Goal: Transaction & Acquisition: Purchase product/service

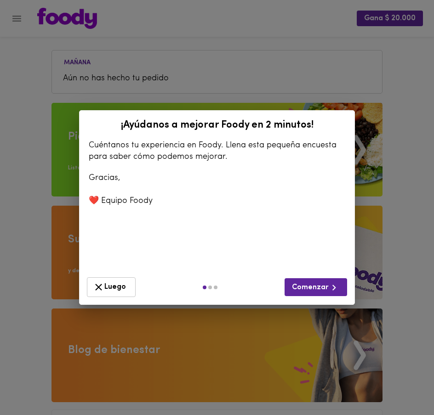
click at [114, 291] on span "Luego" at bounding box center [111, 287] width 37 height 11
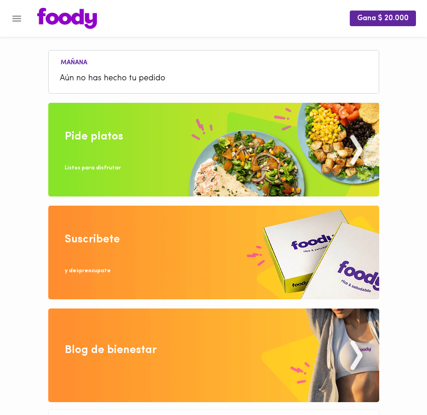
click at [6, 17] on div at bounding box center [4, 207] width 9 height 415
click at [8, 17] on div at bounding box center [4, 207] width 9 height 415
click at [14, 19] on icon "Menu" at bounding box center [16, 18] width 11 height 11
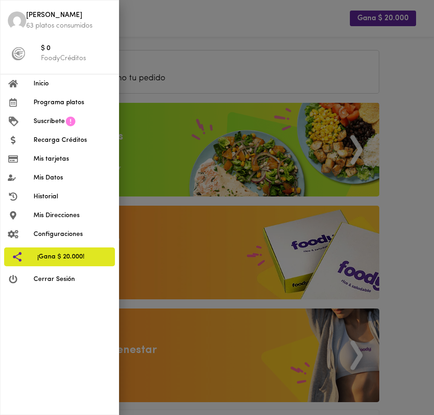
click at [179, 35] on div at bounding box center [217, 207] width 434 height 415
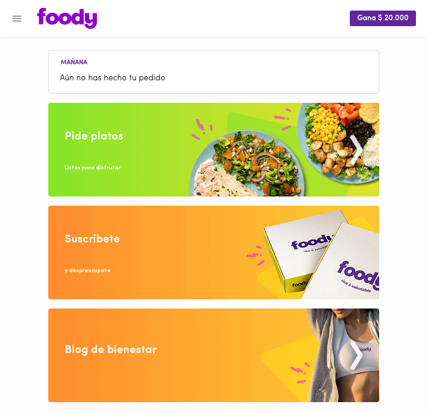
click at [216, 124] on img at bounding box center [213, 150] width 331 height 94
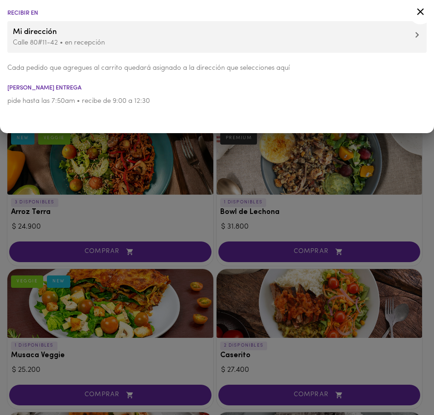
click at [422, 14] on icon at bounding box center [420, 11] width 7 height 7
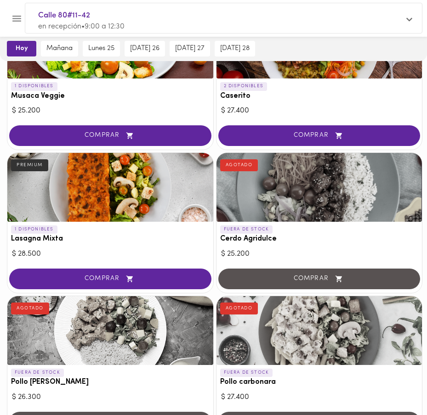
scroll to position [256, 0]
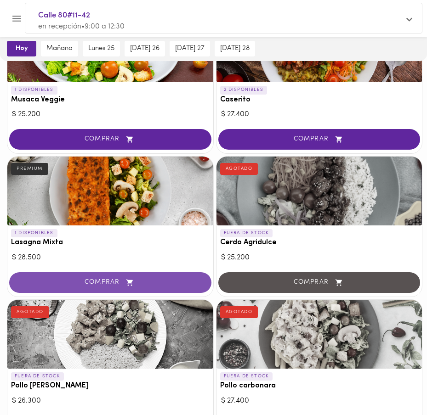
click at [123, 283] on span "COMPRAR" at bounding box center [110, 283] width 179 height 8
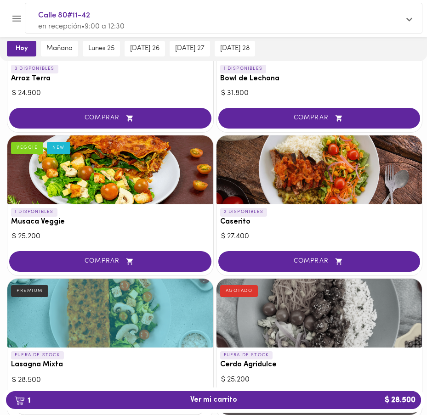
scroll to position [0, 0]
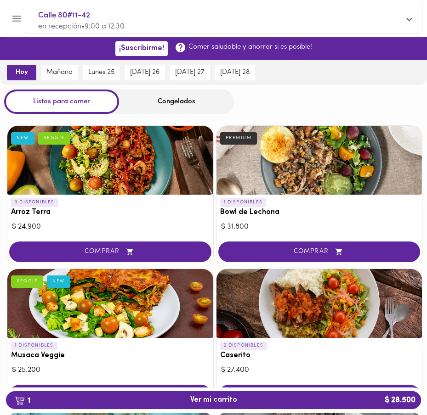
click at [176, 95] on div "Congelados" at bounding box center [176, 102] width 115 height 24
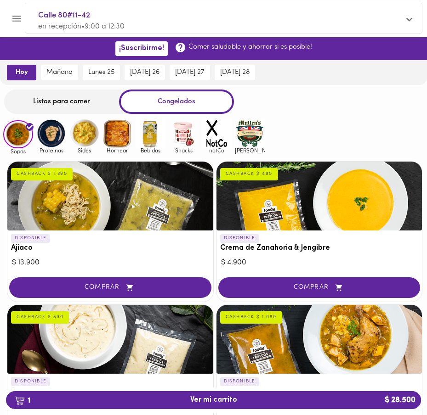
click at [171, 133] on img at bounding box center [184, 134] width 30 height 30
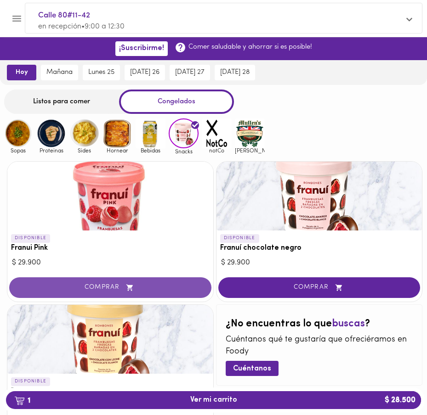
click at [127, 287] on icon "button" at bounding box center [129, 288] width 11 height 8
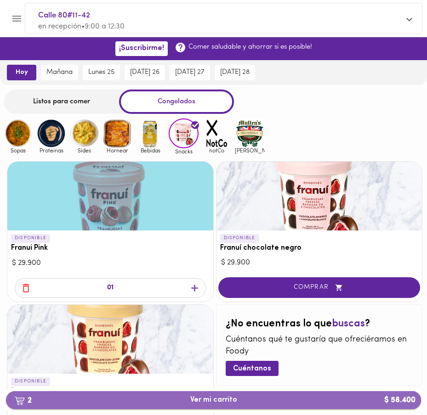
click at [164, 402] on span "2 Ver mi carrito $ 58.400" at bounding box center [213, 400] width 400 height 9
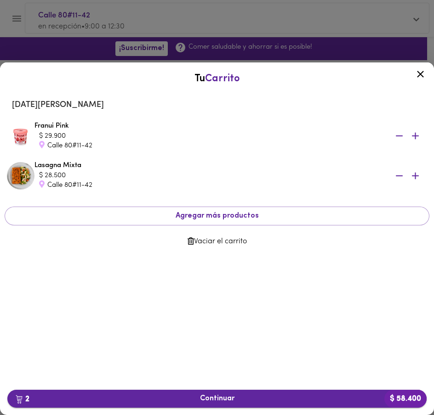
click at [243, 399] on span "2 Continuar $ 58.400" at bounding box center [217, 399] width 404 height 9
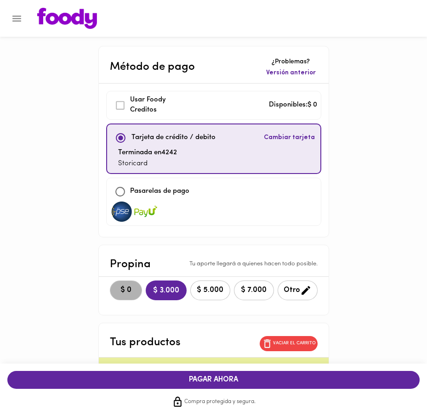
click at [119, 287] on span "$ 0" at bounding box center [126, 290] width 20 height 9
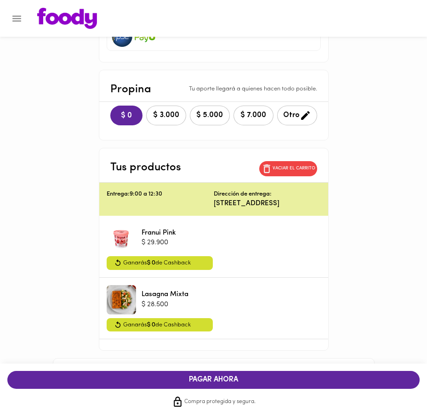
scroll to position [349, 0]
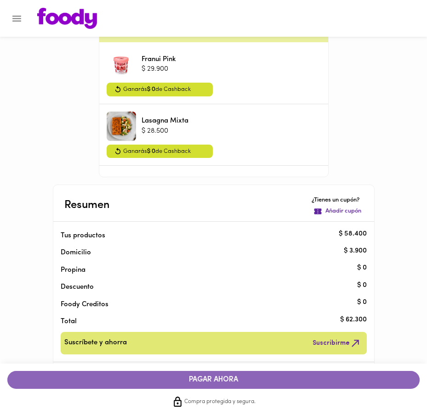
click at [213, 381] on span "PAGAR AHORA" at bounding box center [214, 380] width 394 height 9
